Goal: Information Seeking & Learning: Check status

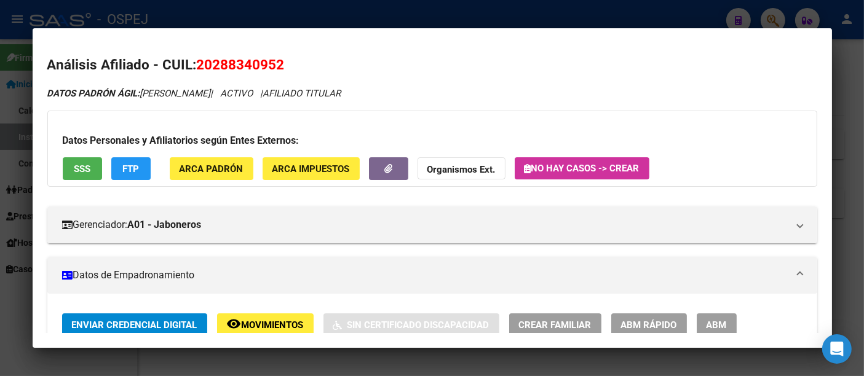
scroll to position [1123, 0]
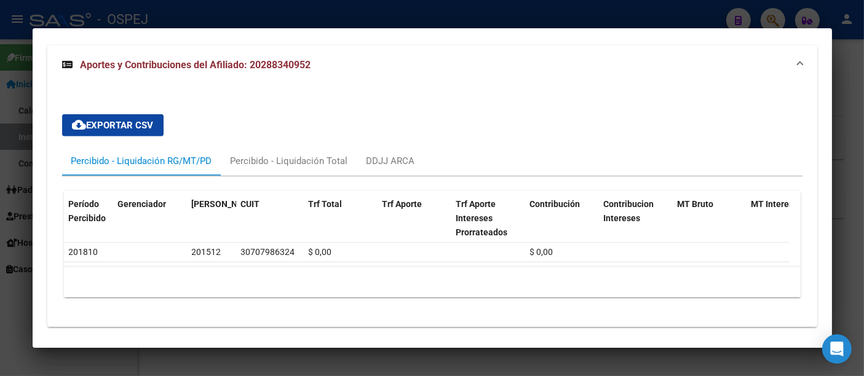
click at [349, 13] on div at bounding box center [432, 188] width 864 height 376
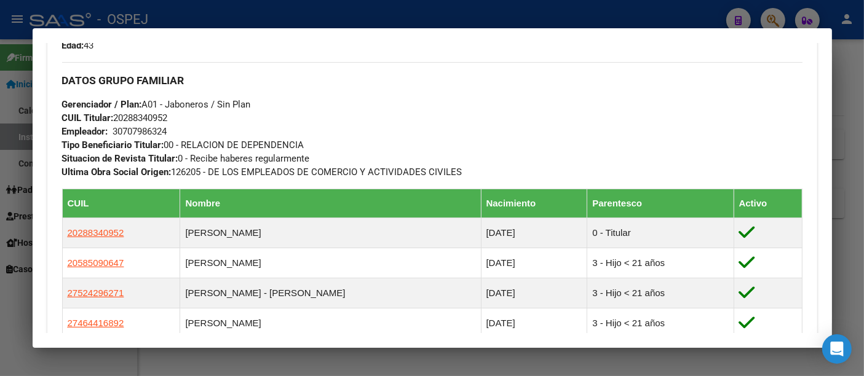
click at [253, 12] on div at bounding box center [432, 188] width 864 height 376
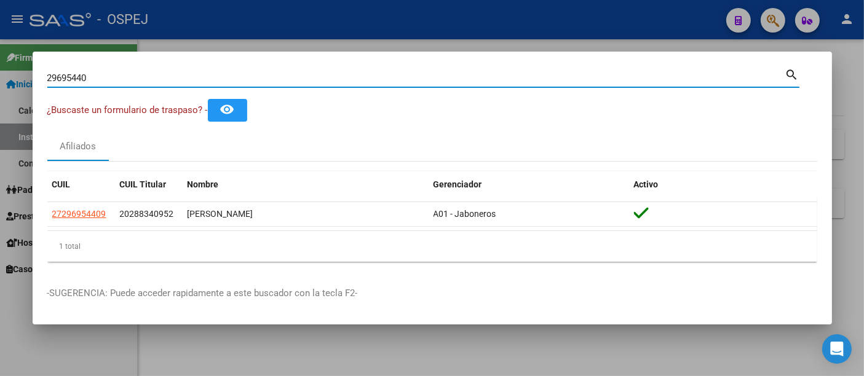
click at [193, 82] on input "29695440" at bounding box center [416, 78] width 738 height 11
type input "2"
type input "42740675"
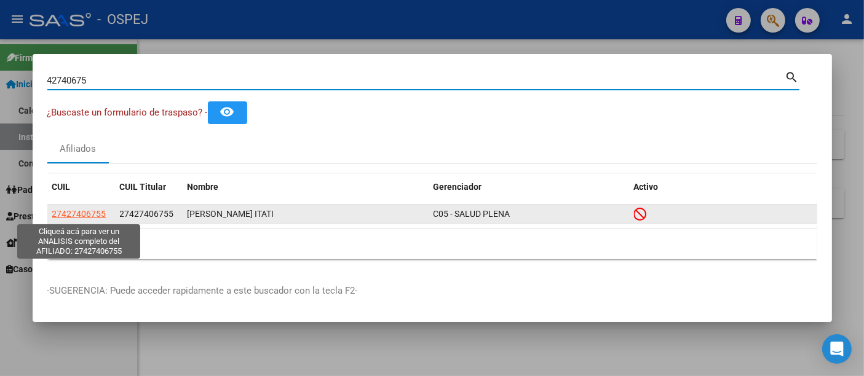
click at [77, 218] on span "27427406755" at bounding box center [79, 214] width 54 height 10
type textarea "27427406755"
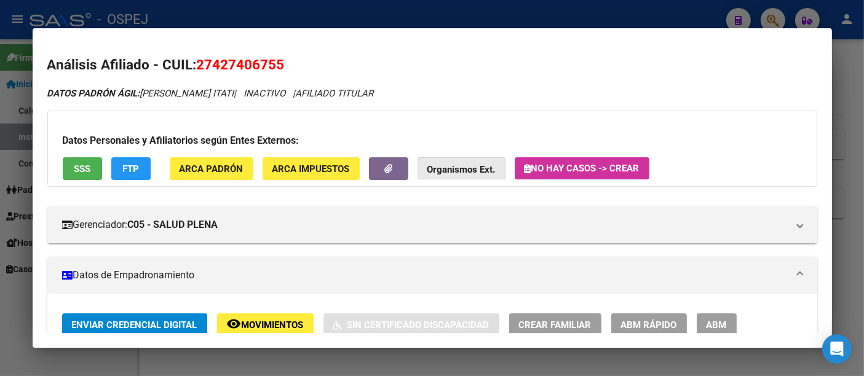
click at [456, 167] on strong "Organismos Ext." at bounding box center [461, 169] width 68 height 11
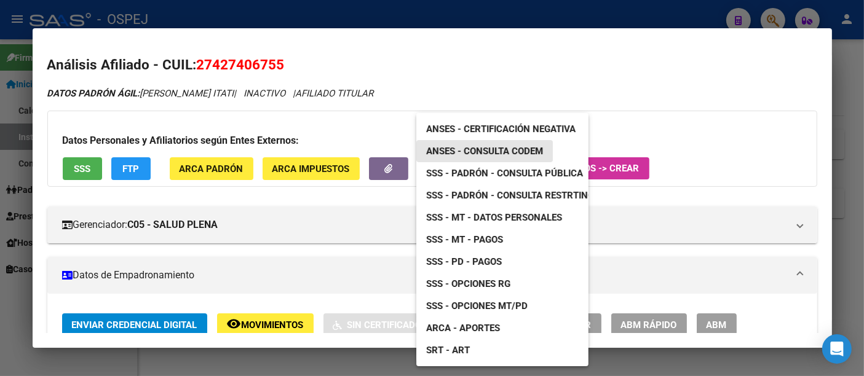
click at [481, 148] on span "ANSES - Consulta CODEM" at bounding box center [484, 151] width 117 height 11
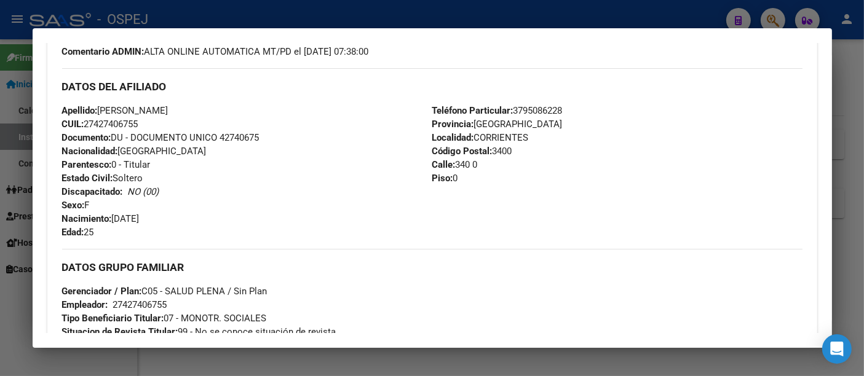
scroll to position [786, 0]
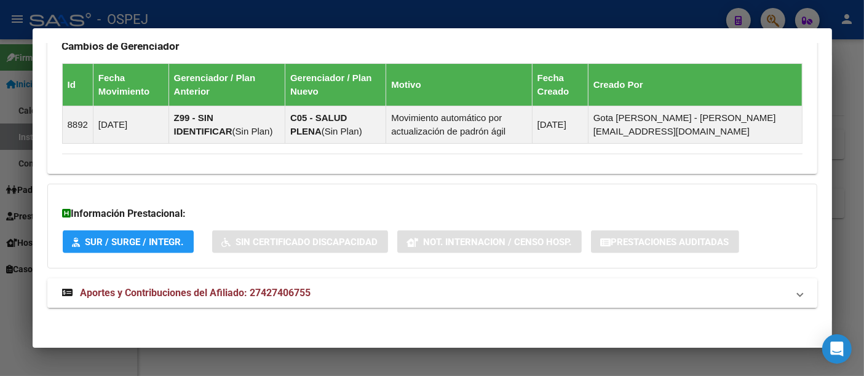
click at [281, 290] on span "Aportes y Contribuciones del Afiliado: 27427406755" at bounding box center [196, 293] width 231 height 12
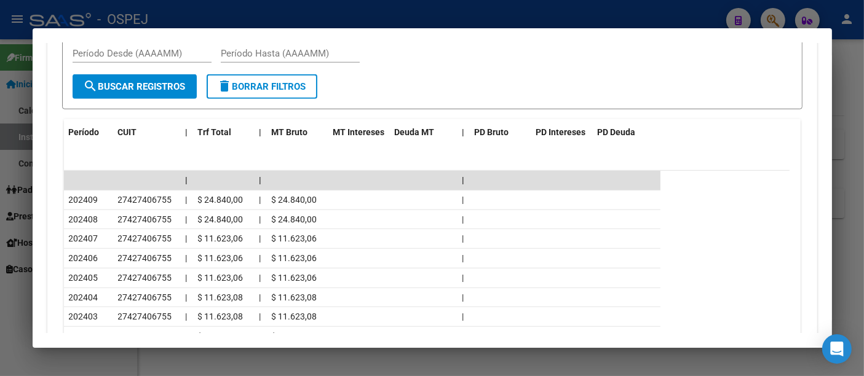
scroll to position [1332, 0]
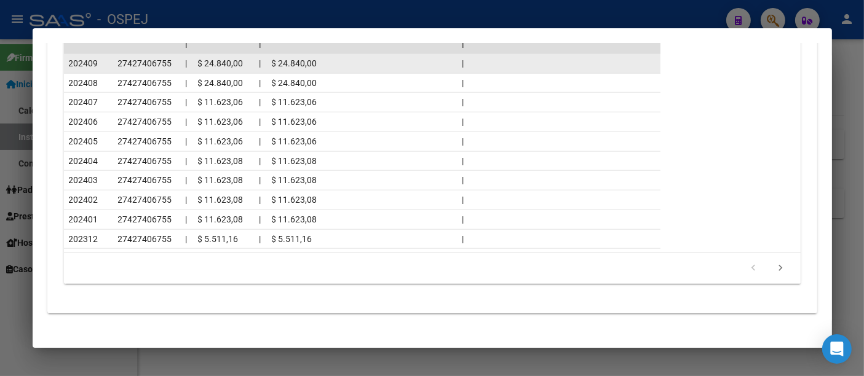
click at [132, 60] on span "27427406755" at bounding box center [145, 63] width 54 height 10
copy span "27427406755"
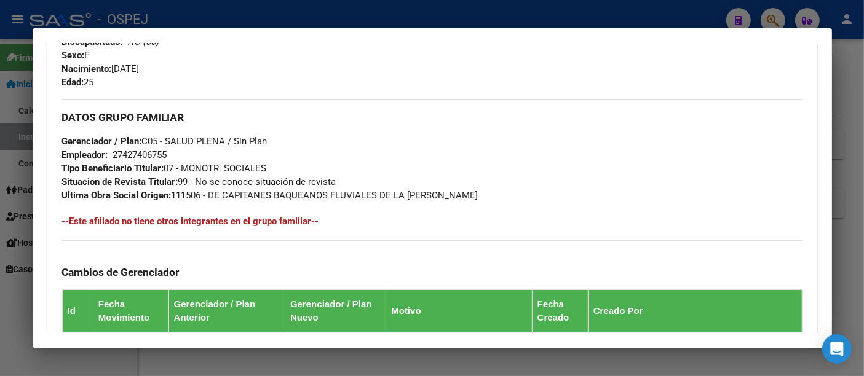
scroll to position [376, 0]
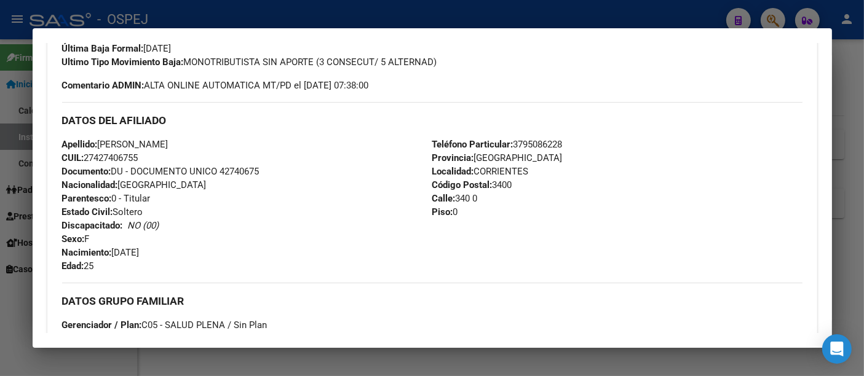
drag, startPoint x: 85, startPoint y: 158, endPoint x: 149, endPoint y: 168, distance: 64.2
click at [149, 168] on div "Apellido: [PERSON_NAME] CUIL: 27427406755 Documento: DU - DOCUMENTO UNICO 42740…" at bounding box center [247, 205] width 370 height 135
click at [151, 159] on div "Apellido: [PERSON_NAME] CUIL: 27427406755 Documento: DU - DOCUMENTO UNICO 42740…" at bounding box center [247, 205] width 370 height 135
click at [149, 152] on div "Apellido: [PERSON_NAME] CUIL: 27427406755 Documento: DU - DOCUMENTO UNICO 42740…" at bounding box center [247, 205] width 370 height 135
drag, startPoint x: 101, startPoint y: 140, endPoint x: 156, endPoint y: 162, distance: 59.3
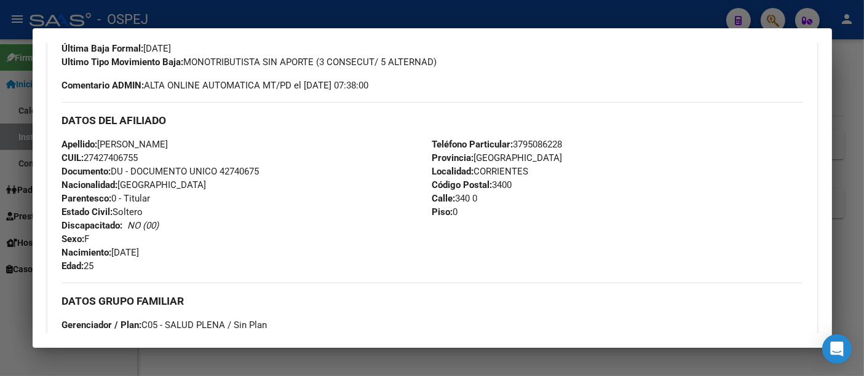
click at [156, 162] on div "Apellido: [PERSON_NAME] CUIL: 27427406755 Documento: DU - DOCUMENTO UNICO 42740…" at bounding box center [247, 205] width 370 height 135
copy div "[PERSON_NAME] CUIL: 27427406755"
click at [357, 174] on div "Apellido: [PERSON_NAME] CUIL: 27427406755 Documento: DU - DOCUMENTO UNICO 42740…" at bounding box center [247, 205] width 370 height 135
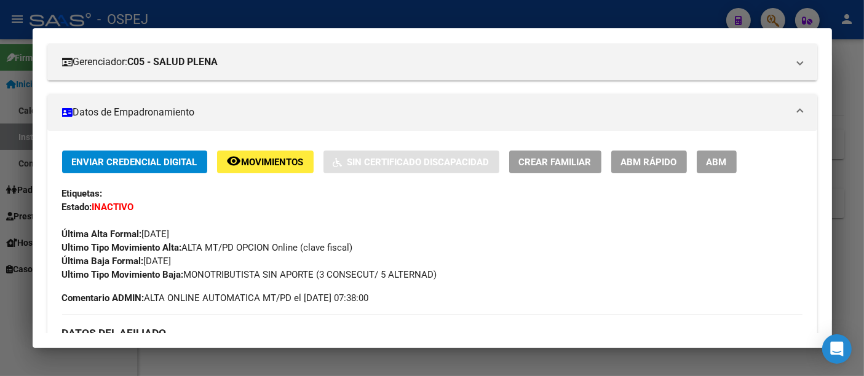
scroll to position [0, 0]
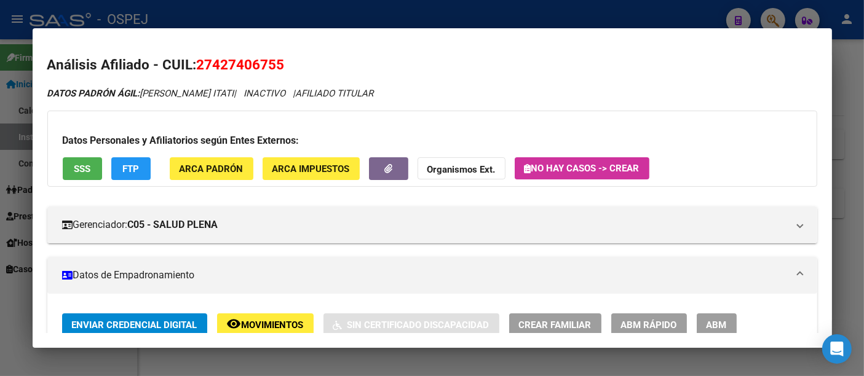
click at [358, 15] on div at bounding box center [432, 188] width 864 height 376
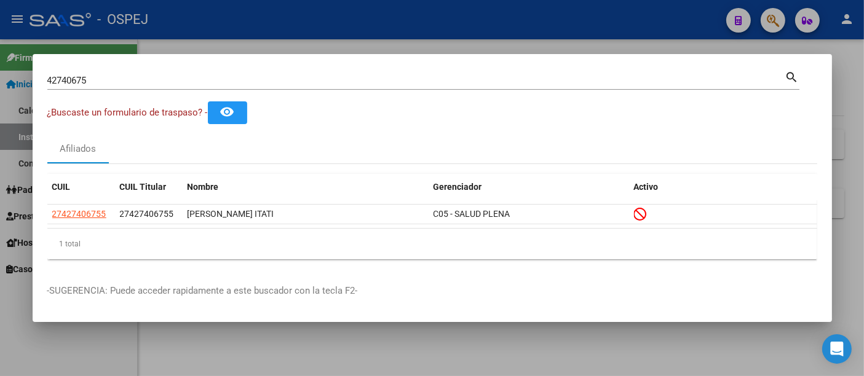
click at [376, 49] on div at bounding box center [432, 188] width 864 height 376
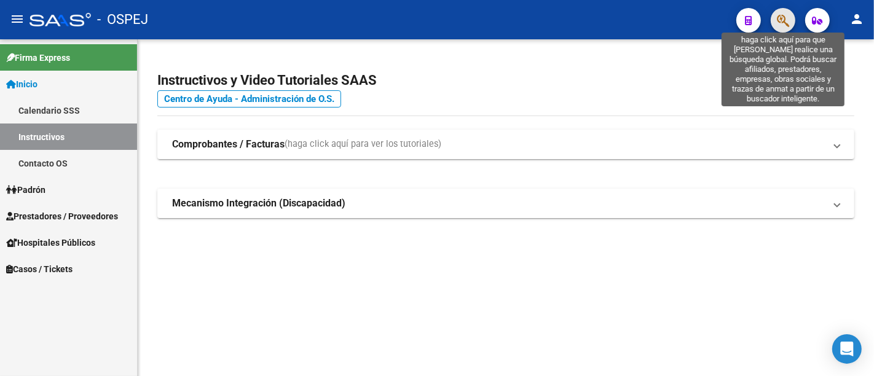
click at [781, 18] on icon "button" at bounding box center [783, 21] width 12 height 14
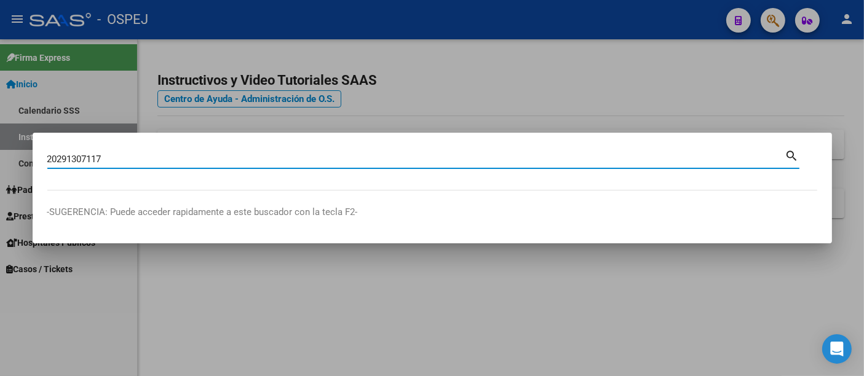
type input "20291307117"
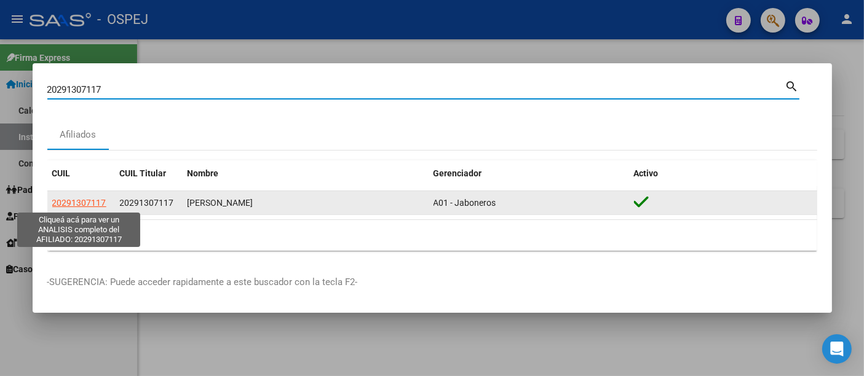
click at [75, 205] on span "20291307117" at bounding box center [79, 203] width 54 height 10
type textarea "20291307117"
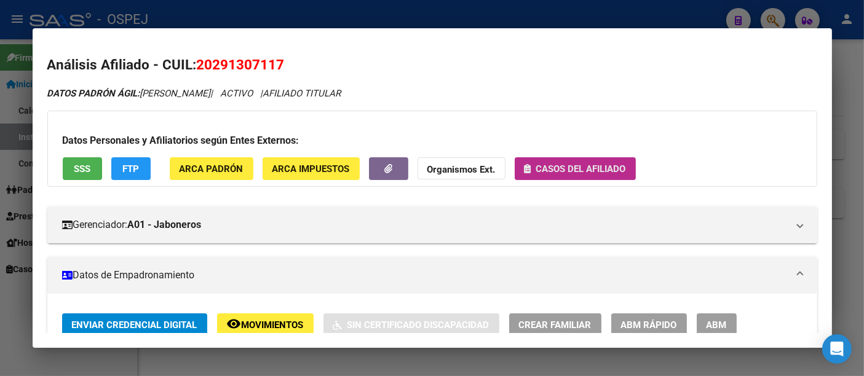
click at [575, 167] on span "Casos del afiliado" at bounding box center [581, 169] width 90 height 11
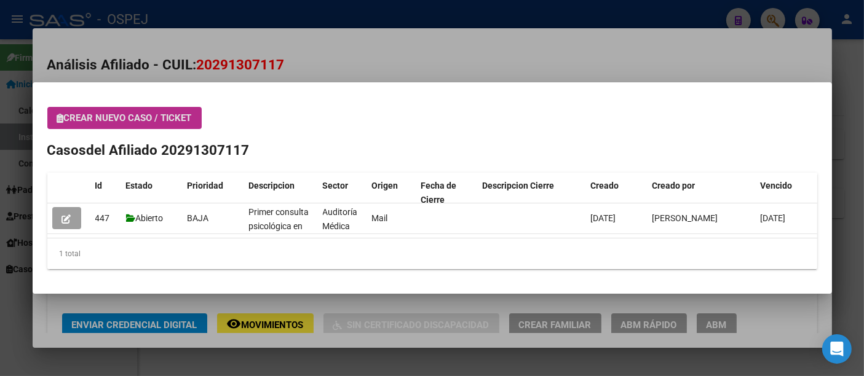
click at [416, 60] on div at bounding box center [432, 188] width 864 height 376
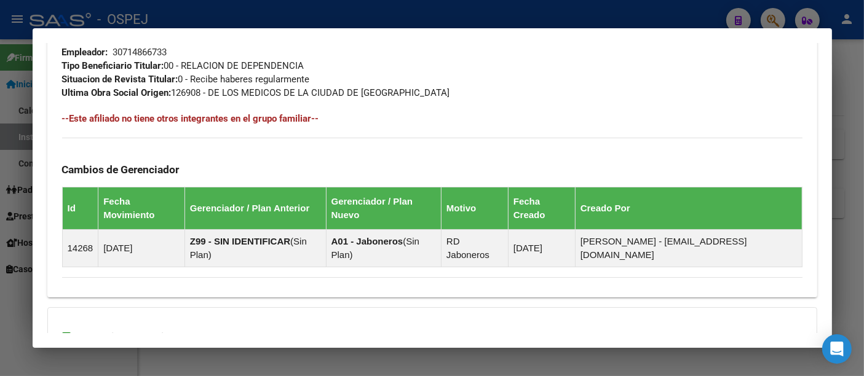
scroll to position [718, 0]
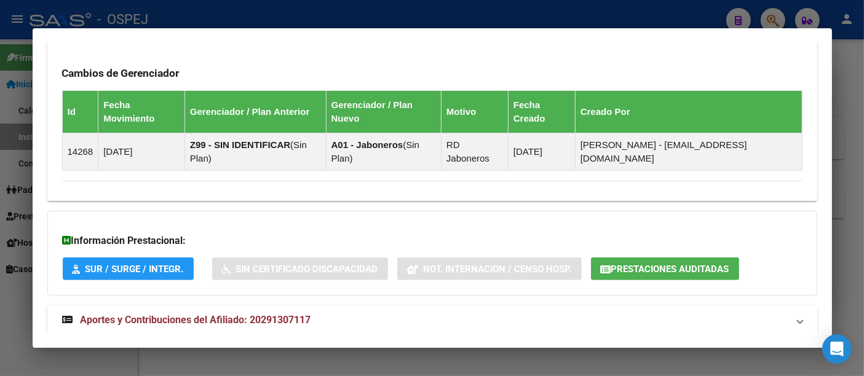
click at [285, 314] on span "Aportes y Contribuciones del Afiliado: 20291307117" at bounding box center [196, 320] width 231 height 12
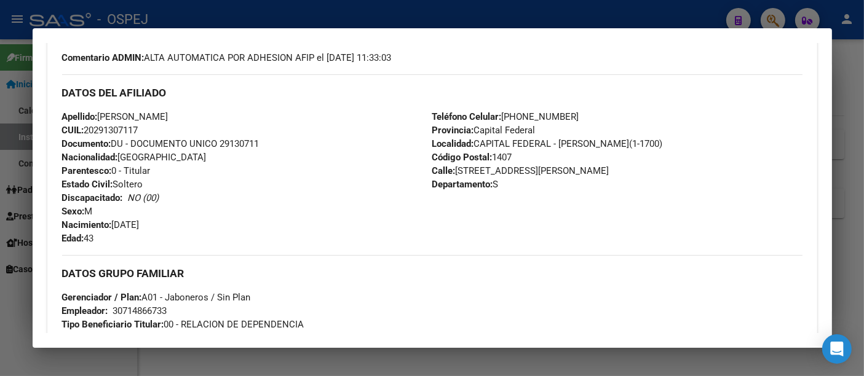
scroll to position [0, 0]
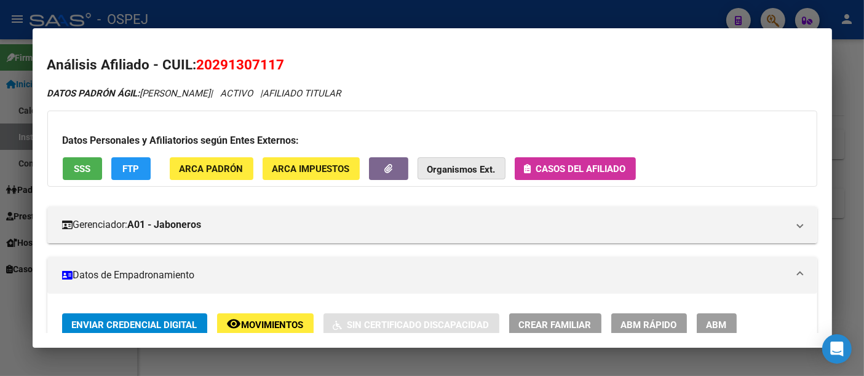
click at [452, 167] on strong "Organismos Ext." at bounding box center [461, 169] width 68 height 11
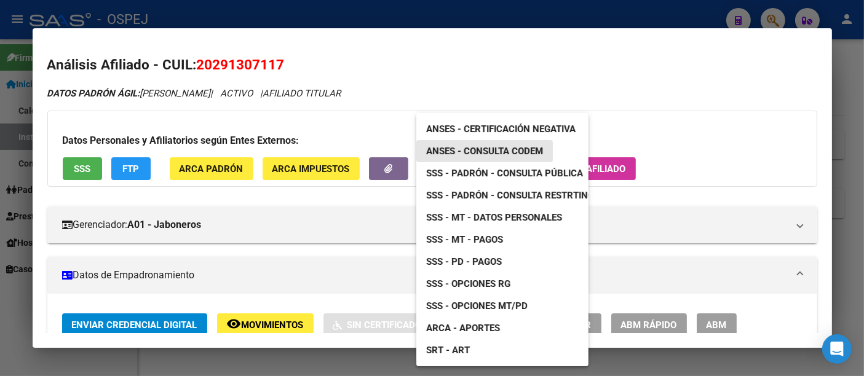
click at [481, 147] on span "ANSES - Consulta CODEM" at bounding box center [484, 151] width 117 height 11
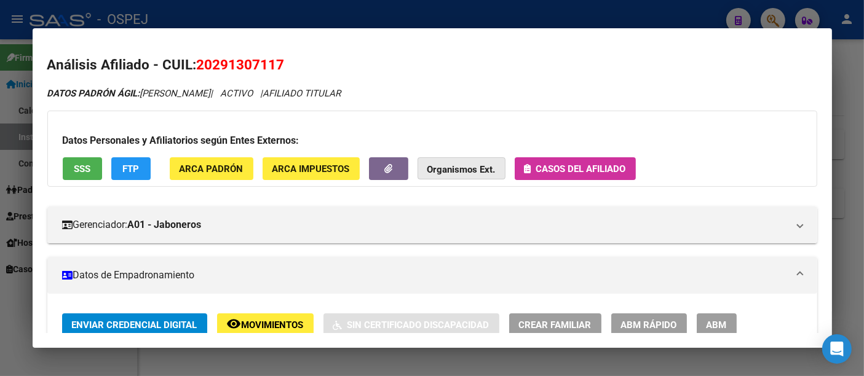
click at [454, 167] on strong "Organismos Ext." at bounding box center [461, 169] width 68 height 11
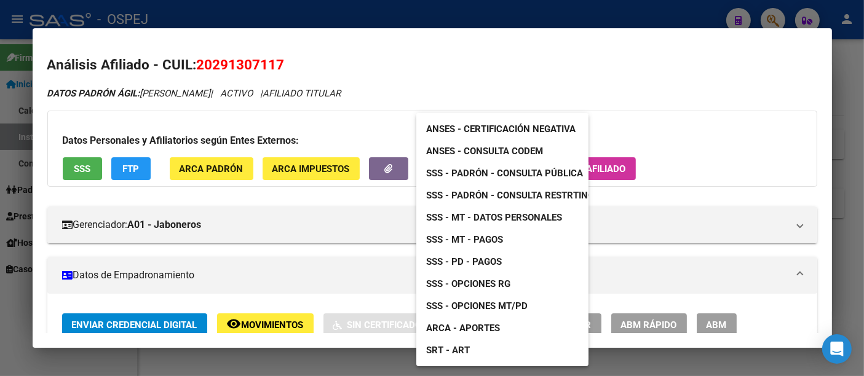
click at [497, 130] on span "ANSES - Certificación Negativa" at bounding box center [500, 129] width 149 height 11
